Goal: Use online tool/utility: Utilize a website feature to perform a specific function

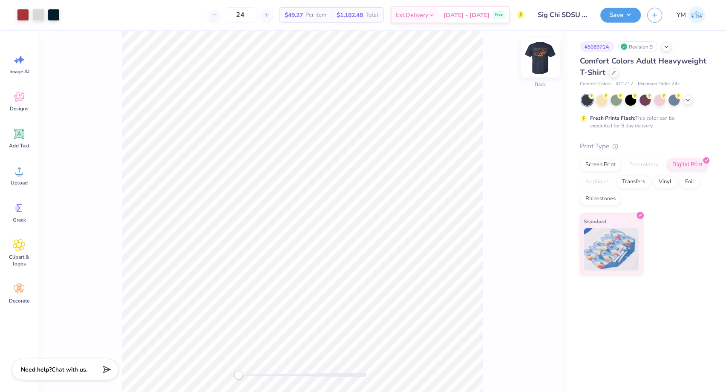
click at [533, 66] on img at bounding box center [540, 58] width 34 height 34
click at [20, 64] on icon at bounding box center [19, 59] width 13 height 13
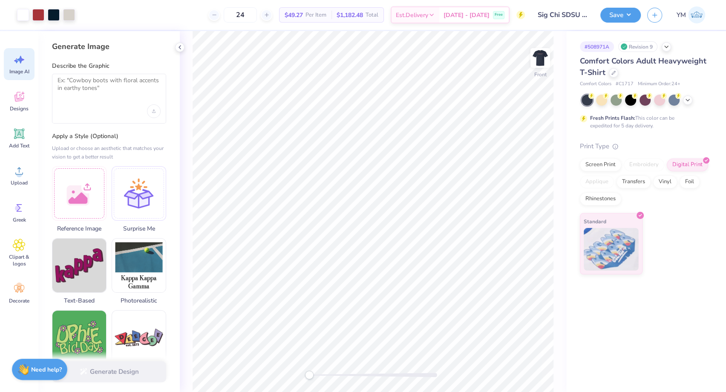
click at [93, 112] on div at bounding box center [108, 111] width 103 height 14
click at [95, 102] on div at bounding box center [109, 99] width 114 height 50
click at [82, 74] on div at bounding box center [109, 99] width 114 height 50
click at [80, 87] on textarea at bounding box center [108, 87] width 103 height 21
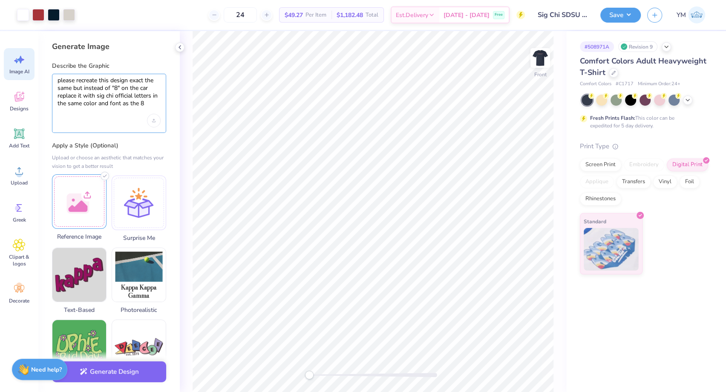
type textarea "please recreate this design exact the same but instead of "8" on the car replac…"
click at [82, 194] on div at bounding box center [79, 201] width 55 height 55
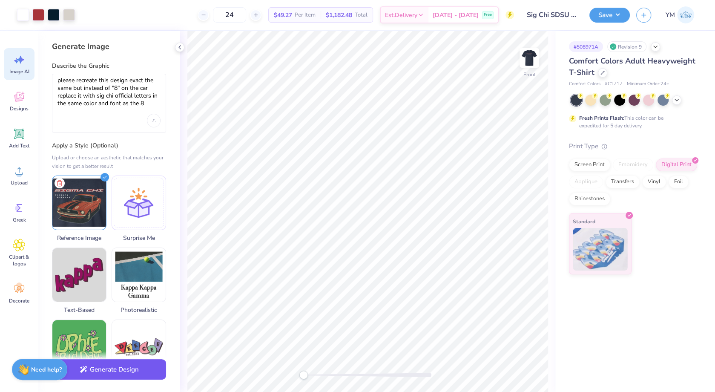
click at [124, 370] on button "Generate Design" at bounding box center [109, 369] width 114 height 21
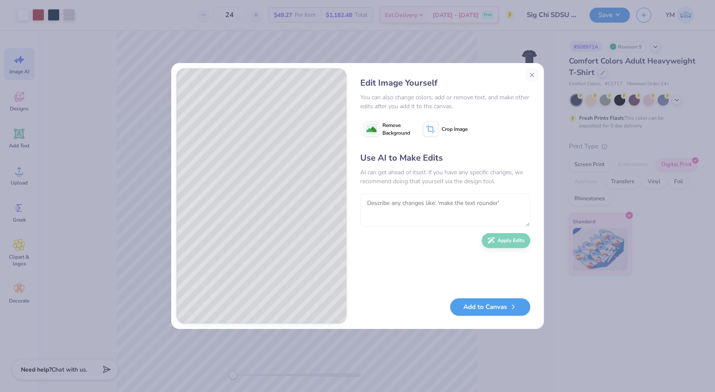
click at [407, 206] on textarea at bounding box center [445, 209] width 170 height 33
type textarea "MAKE THE DESIGN THE SAME ONLY CHANGE WHAT I SAID TO CHANGE"
click at [505, 231] on div "Use AI to Make Edits AI can get ahead of itself. If you have any specific chang…" at bounding box center [445, 221] width 170 height 138
click at [505, 245] on button "Apply Edits" at bounding box center [506, 238] width 49 height 15
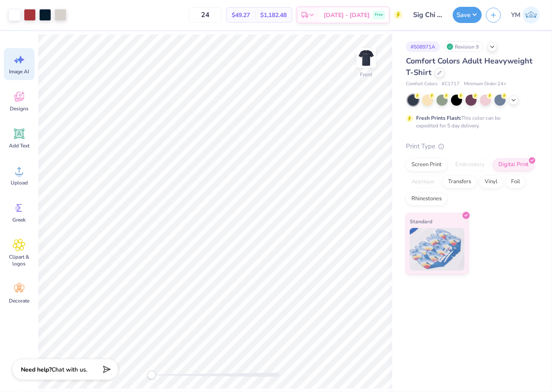
scroll to position [0, 19]
